Goal: Information Seeking & Learning: Check status

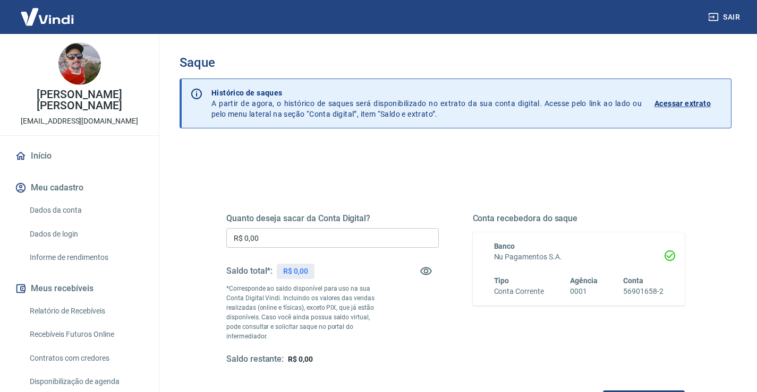
click at [698, 103] on p "Acessar extrato" at bounding box center [682, 103] width 56 height 11
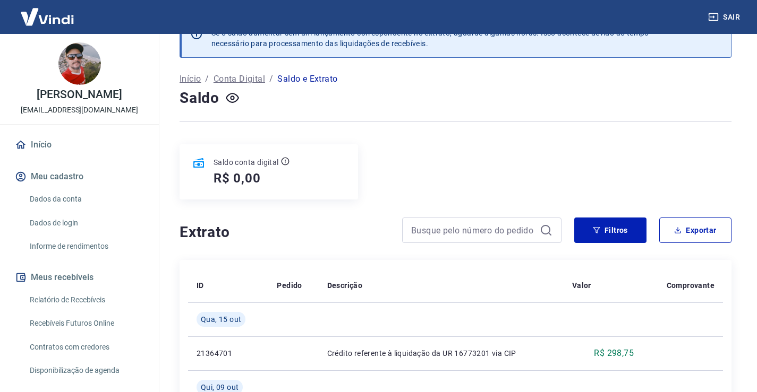
scroll to position [53, 0]
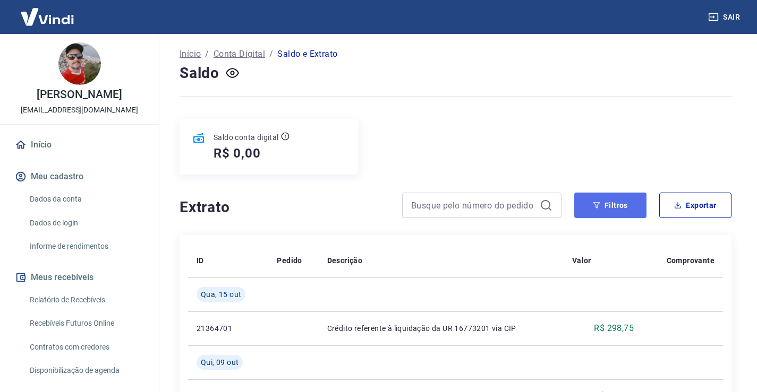
click at [599, 201] on button "Filtros" at bounding box center [610, 205] width 72 height 25
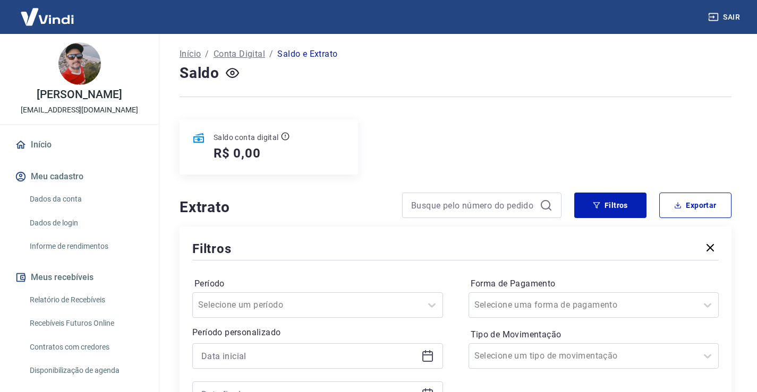
click at [708, 248] on icon "button" at bounding box center [709, 248] width 13 height 13
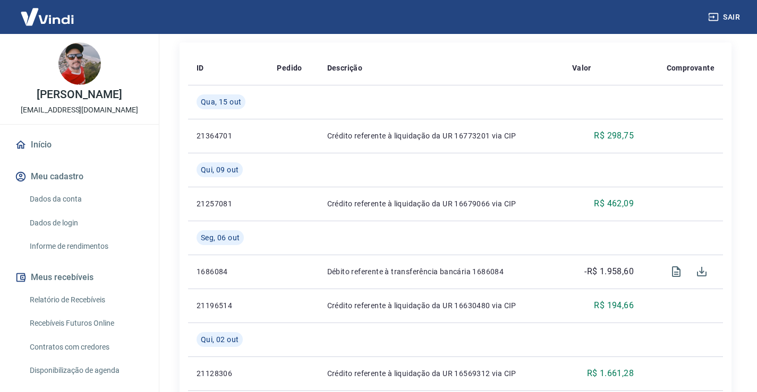
scroll to position [265, 0]
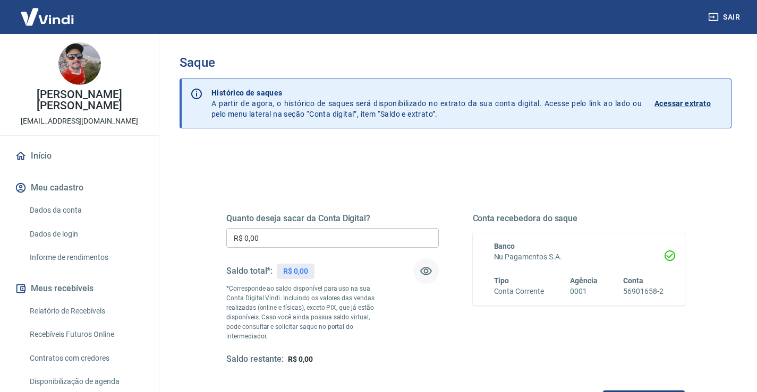
click at [423, 269] on icon "button" at bounding box center [426, 272] width 12 height 8
click at [424, 270] on icon "button" at bounding box center [426, 272] width 12 height 10
